Goal: Complete application form: Complete application form

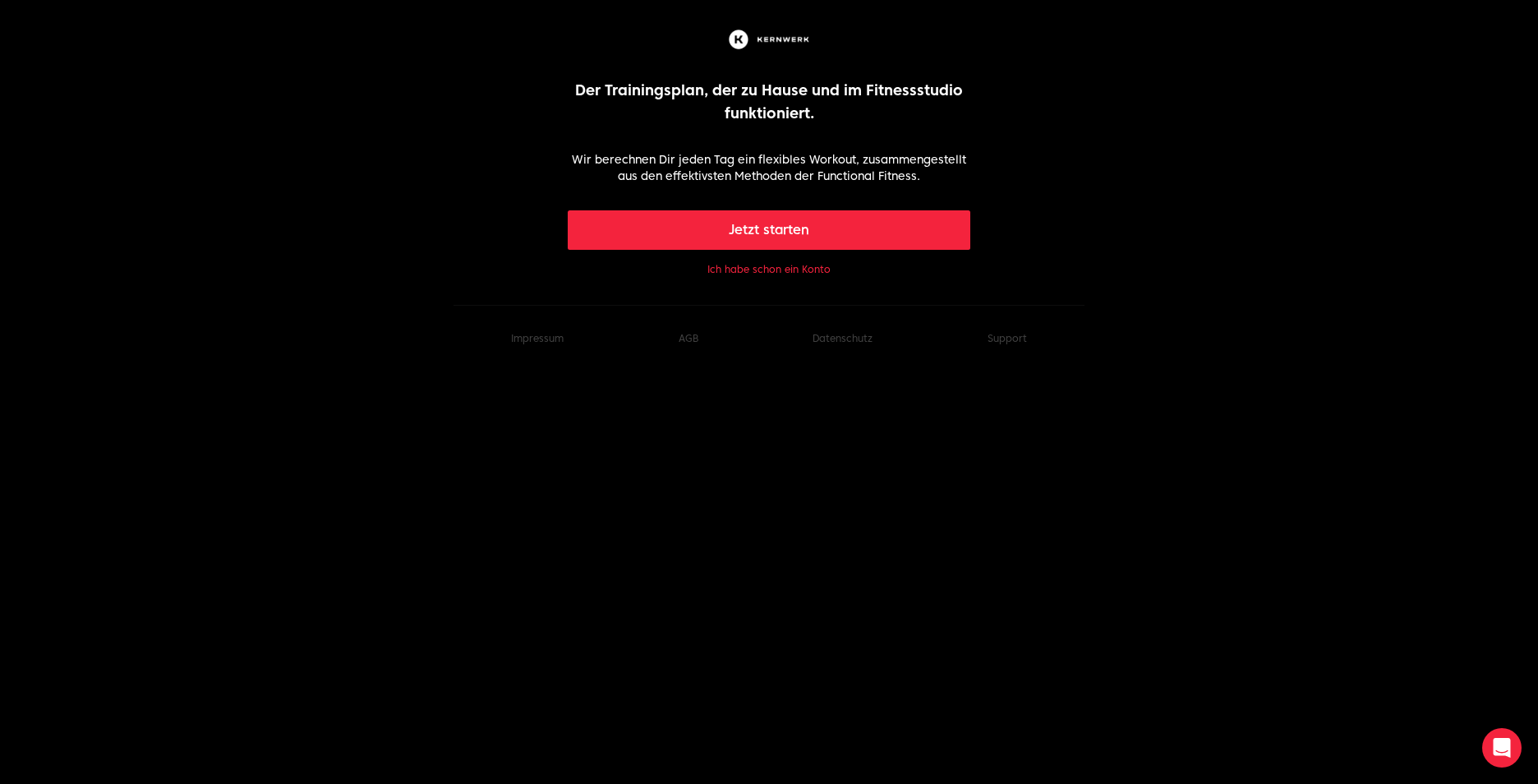
click at [759, 234] on button "Jetzt starten" at bounding box center [769, 230] width 404 height 39
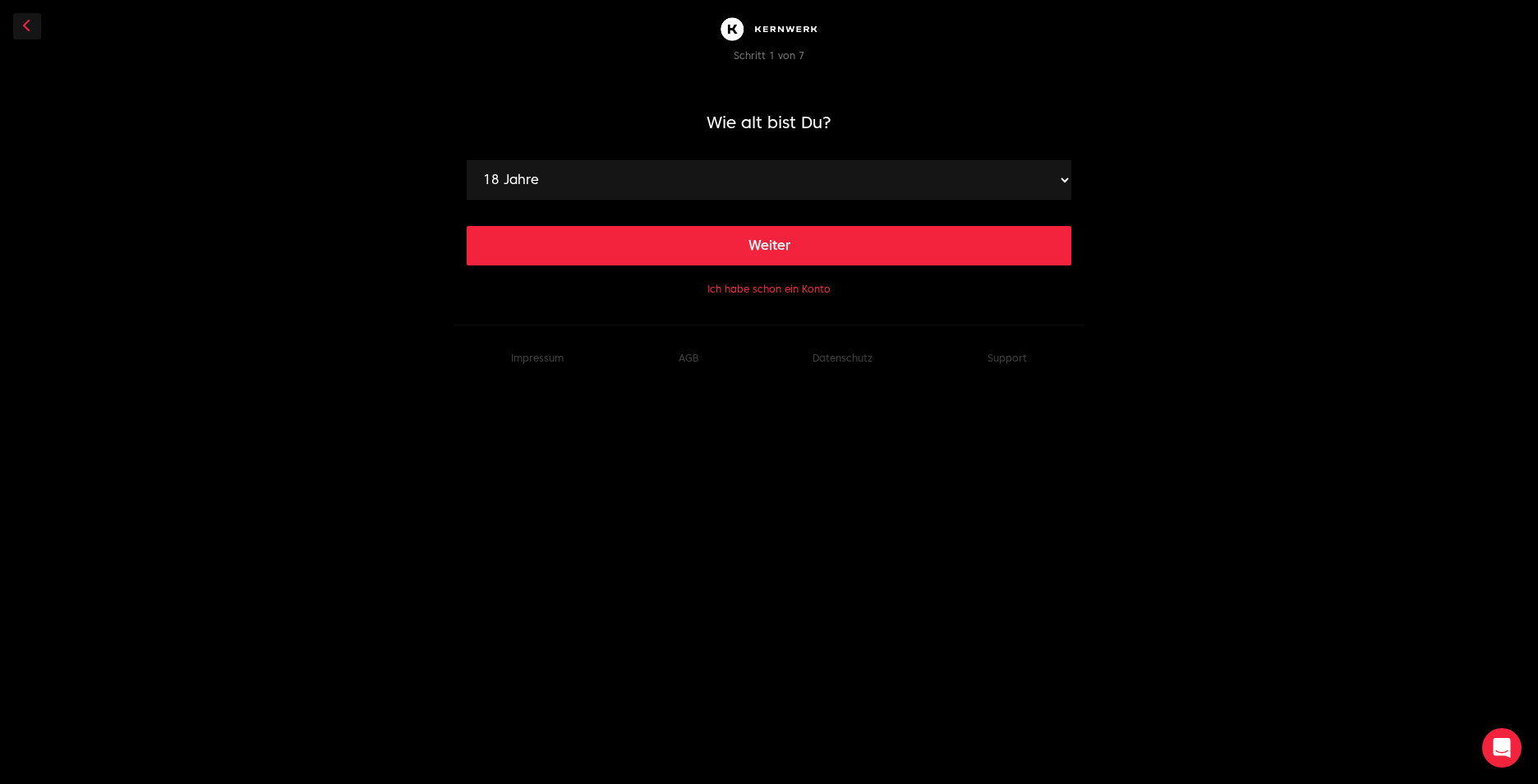
click at [1062, 180] on select "18 Jahre 19 Jahre 20 Jahre 21 Jahre 22 Jahre 23 Jahre 24 Jahre 25 Jahre 26 Jahr…" at bounding box center [769, 179] width 605 height 39
select select "45"
click at [467, 160] on select "18 Jahre 19 Jahre 20 Jahre 21 Jahre 22 Jahre 23 Jahre 24 Jahre 25 Jahre 26 Jahr…" at bounding box center [769, 179] width 605 height 39
click at [771, 246] on button "Weiter" at bounding box center [769, 245] width 605 height 39
click at [790, 194] on select "120 cm 121 cm 122 cm 123 cm 124 cm 125 cm 126 cm 127 cm 128 cm 129 cm 130 cm 13…" at bounding box center [769, 179] width 605 height 39
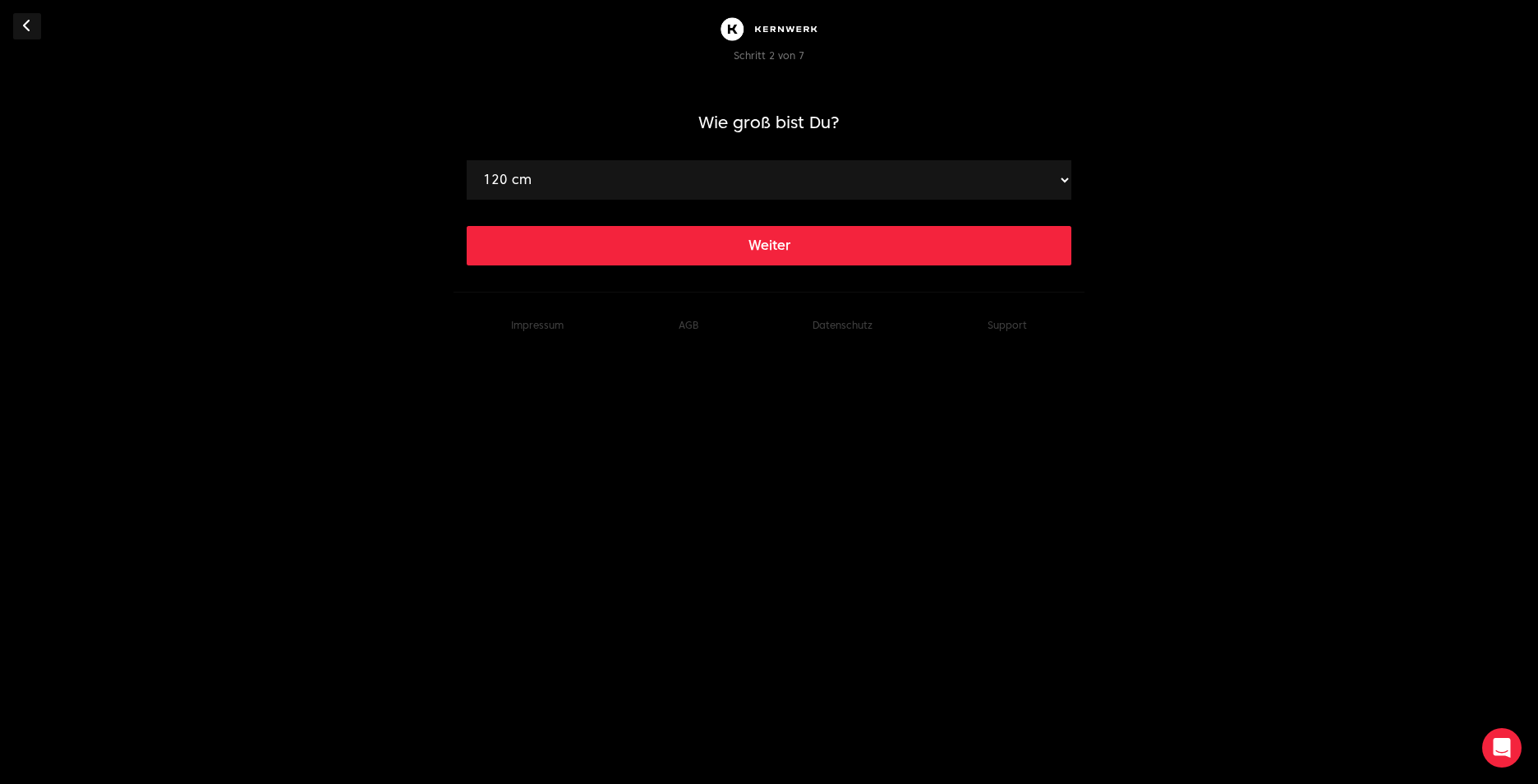
select select "183"
click at [467, 160] on select "120 cm 121 cm 122 cm 123 cm 124 cm 125 cm 126 cm 127 cm 128 cm 129 cm 130 cm 13…" at bounding box center [769, 179] width 605 height 39
click at [769, 237] on button "Weiter" at bounding box center [769, 245] width 605 height 39
click at [841, 172] on select "40 kg 41 kg 42 kg 43 kg 44 kg 45 kg 46 kg 47 kg 48 kg 49 kg 50 kg 51 kg 52 kg 5…" at bounding box center [769, 179] width 605 height 39
select select "84"
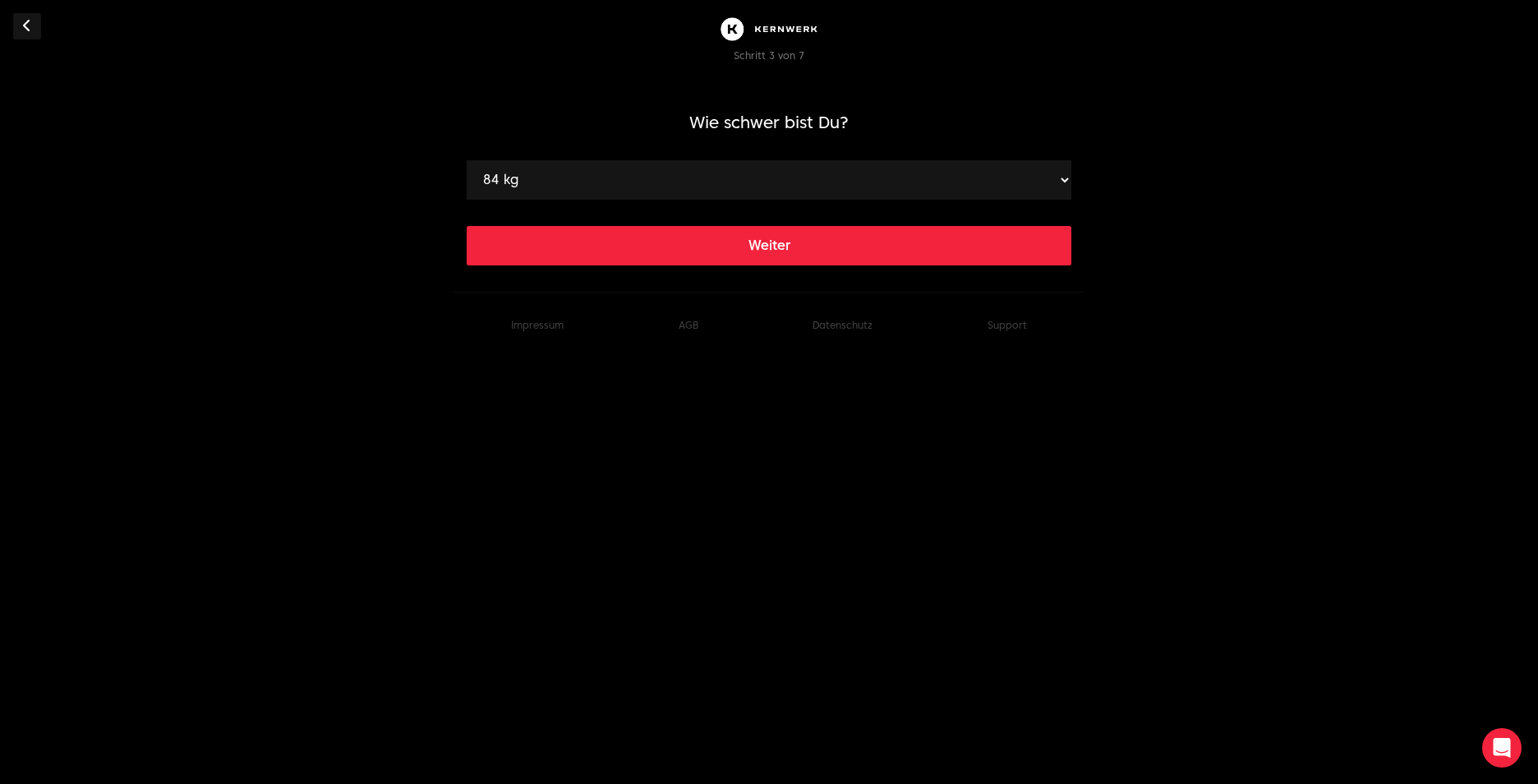
click at [467, 160] on select "40 kg 41 kg 42 kg 43 kg 44 kg 45 kg 46 kg 47 kg 48 kg 49 kg 50 kg 51 kg 52 kg 5…" at bounding box center [769, 179] width 605 height 39
click at [726, 242] on button "Weiter" at bounding box center [769, 245] width 605 height 39
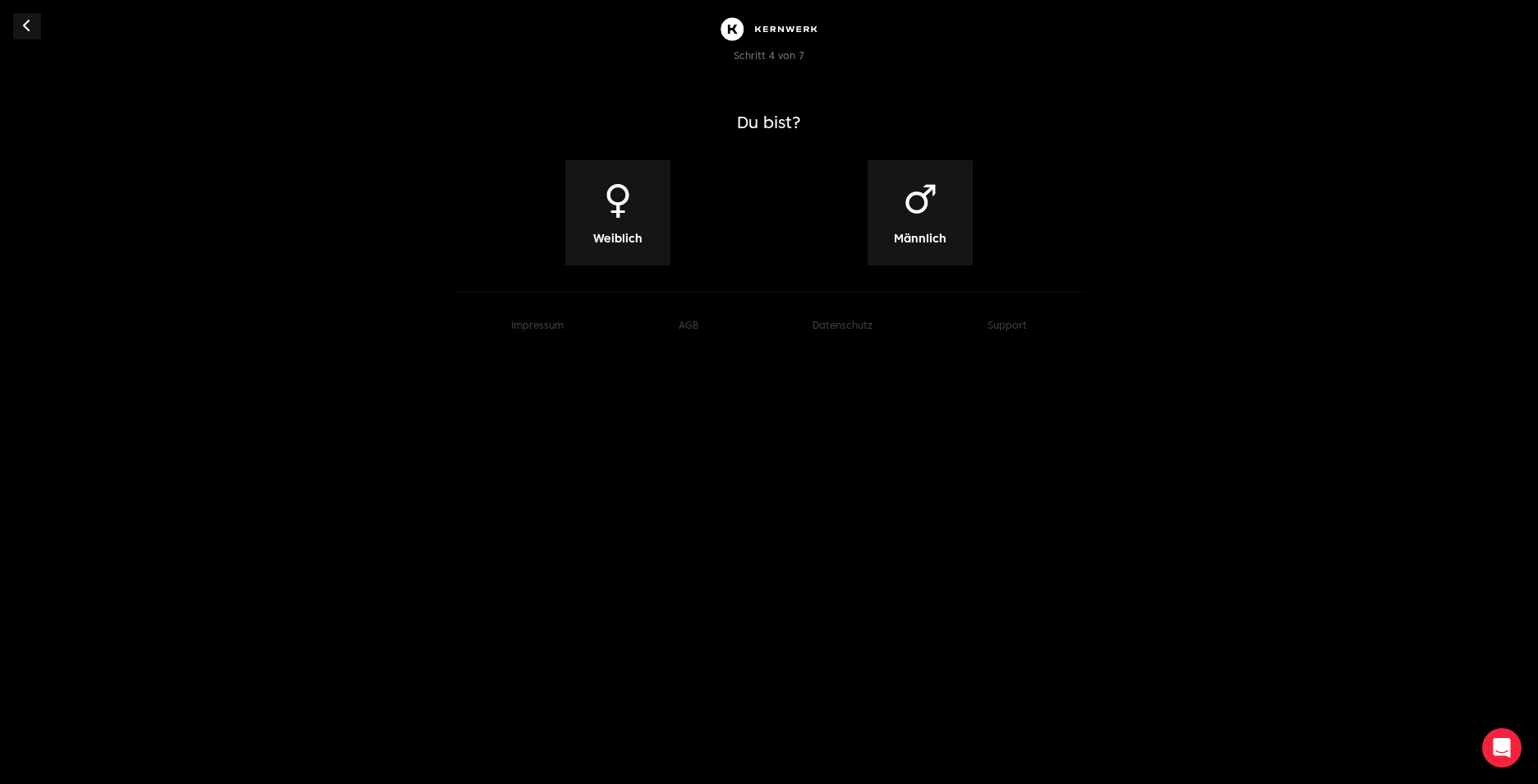
click at [933, 212] on span "♂" at bounding box center [920, 198] width 35 height 39
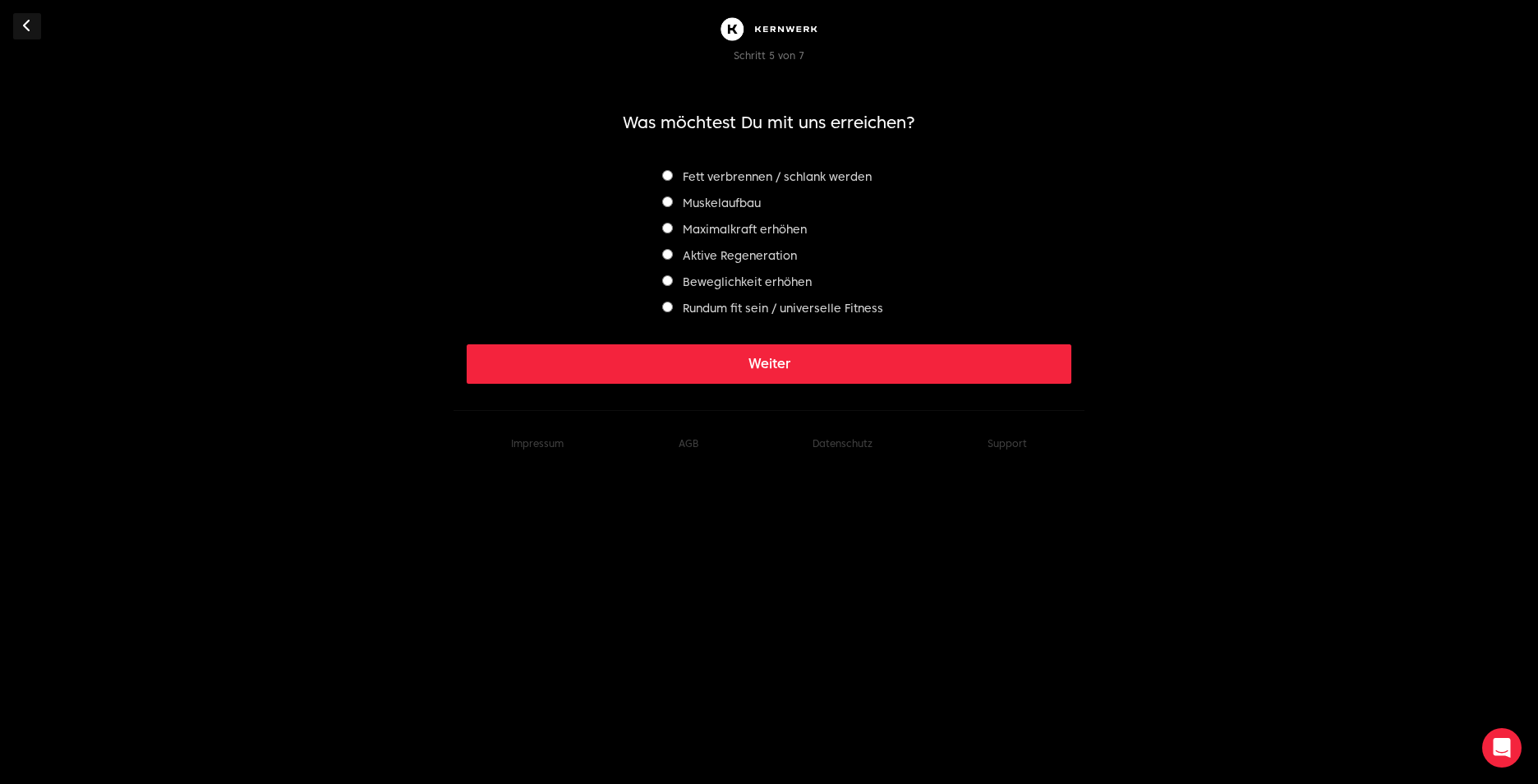
click at [745, 204] on label "Muskelaufbau" at bounding box center [711, 203] width 98 height 13
click at [784, 364] on button "Weiter" at bounding box center [769, 363] width 605 height 39
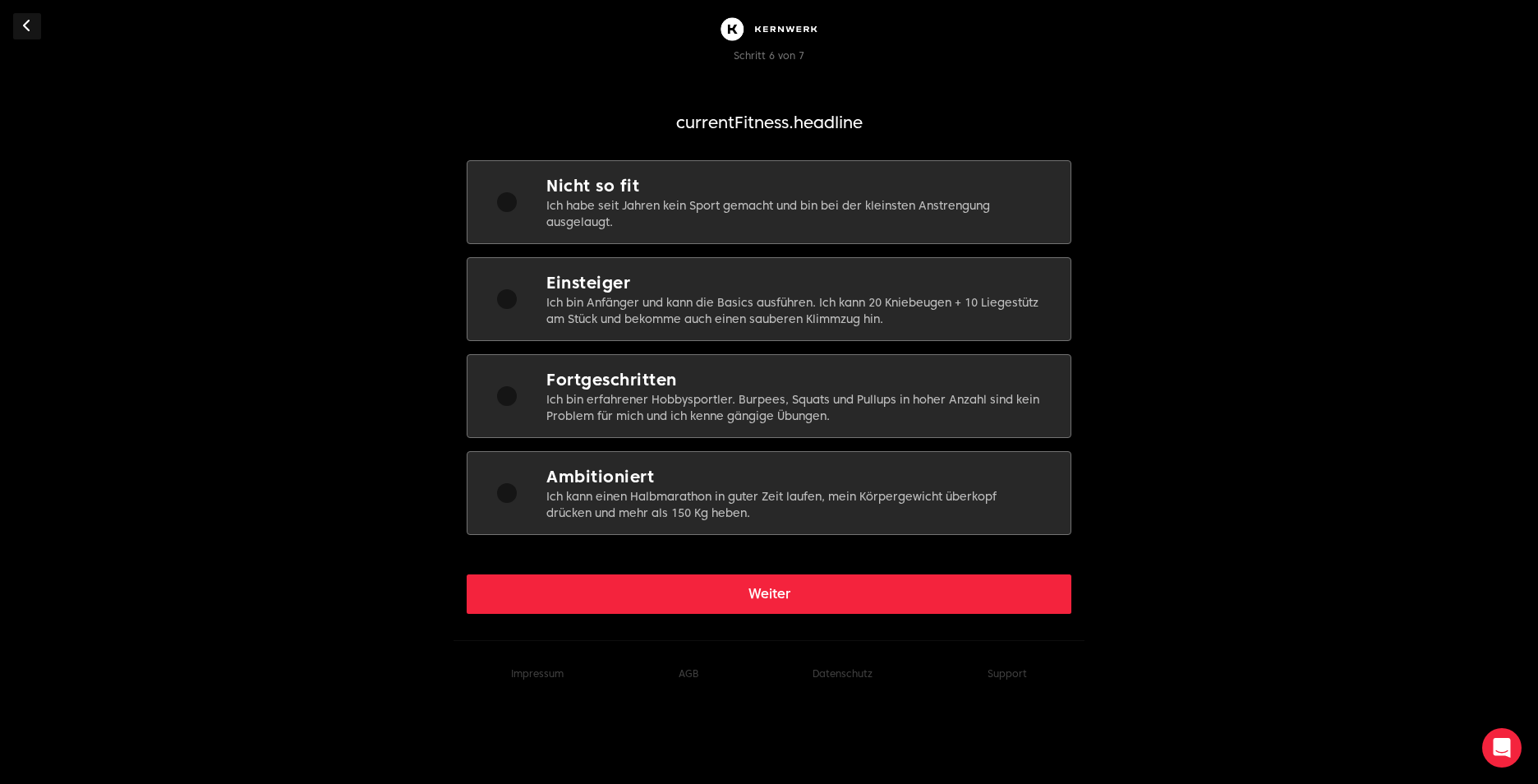
click at [779, 407] on p "Ich bin erfahrener Hobbysportler. Burpees, Squats und Pullups in hoher Anzahl s…" at bounding box center [796, 407] width 498 height 32
click at [852, 595] on button "Weiter" at bounding box center [769, 593] width 605 height 39
